Goal: Find specific fact: Find specific fact

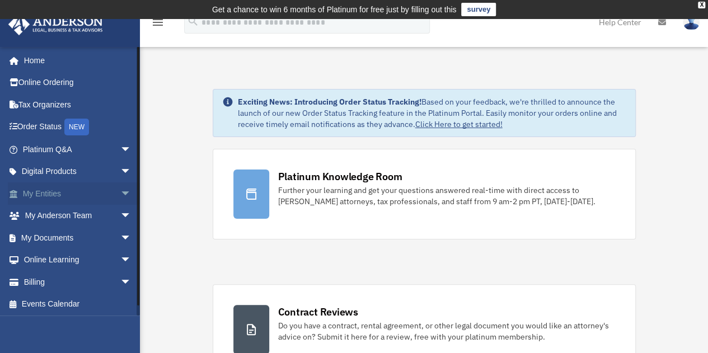
click at [48, 192] on link "My Entities arrow_drop_down" at bounding box center [78, 193] width 140 height 22
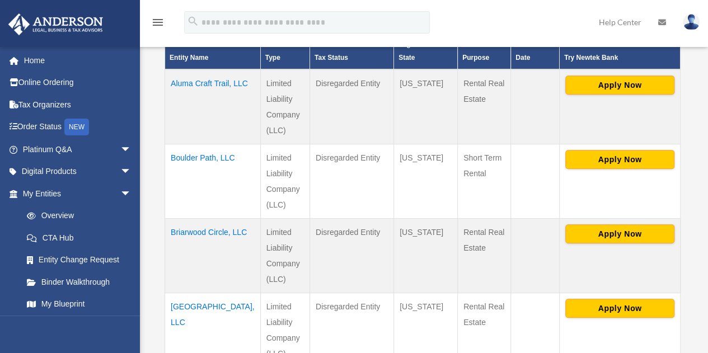
scroll to position [298, 0]
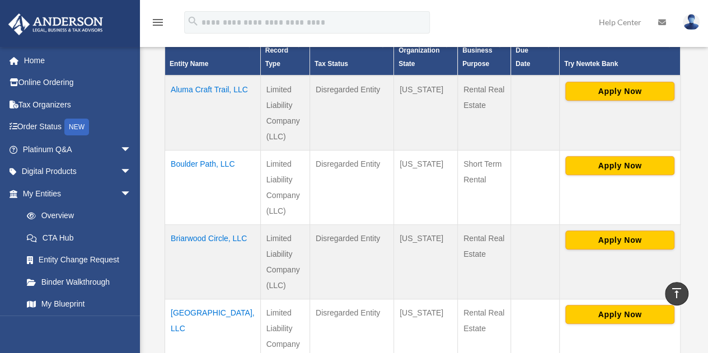
click at [190, 77] on td "Aluma Craft Trail, LLC" at bounding box center [213, 113] width 96 height 75
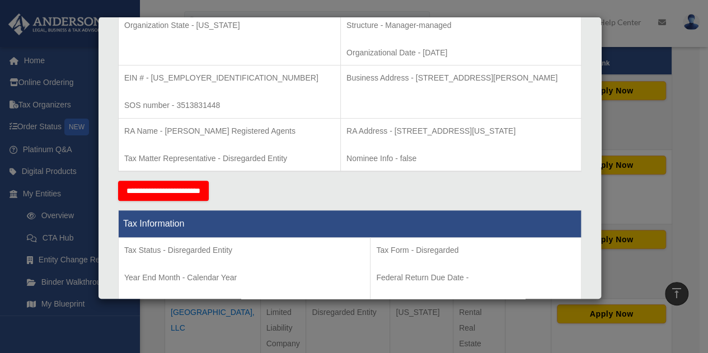
scroll to position [280, 0]
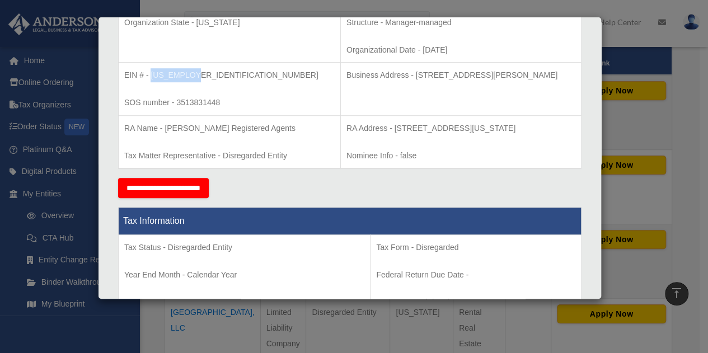
drag, startPoint x: 151, startPoint y: 72, endPoint x: 191, endPoint y: 73, distance: 39.7
click at [191, 73] on p "EIN # - [US_EMPLOYER_IDENTIFICATION_NUMBER]" at bounding box center [229, 75] width 210 height 14
copy p "[US_EMPLOYER_IDENTIFICATION_NUMBER]"
